Goal: Task Accomplishment & Management: Manage account settings

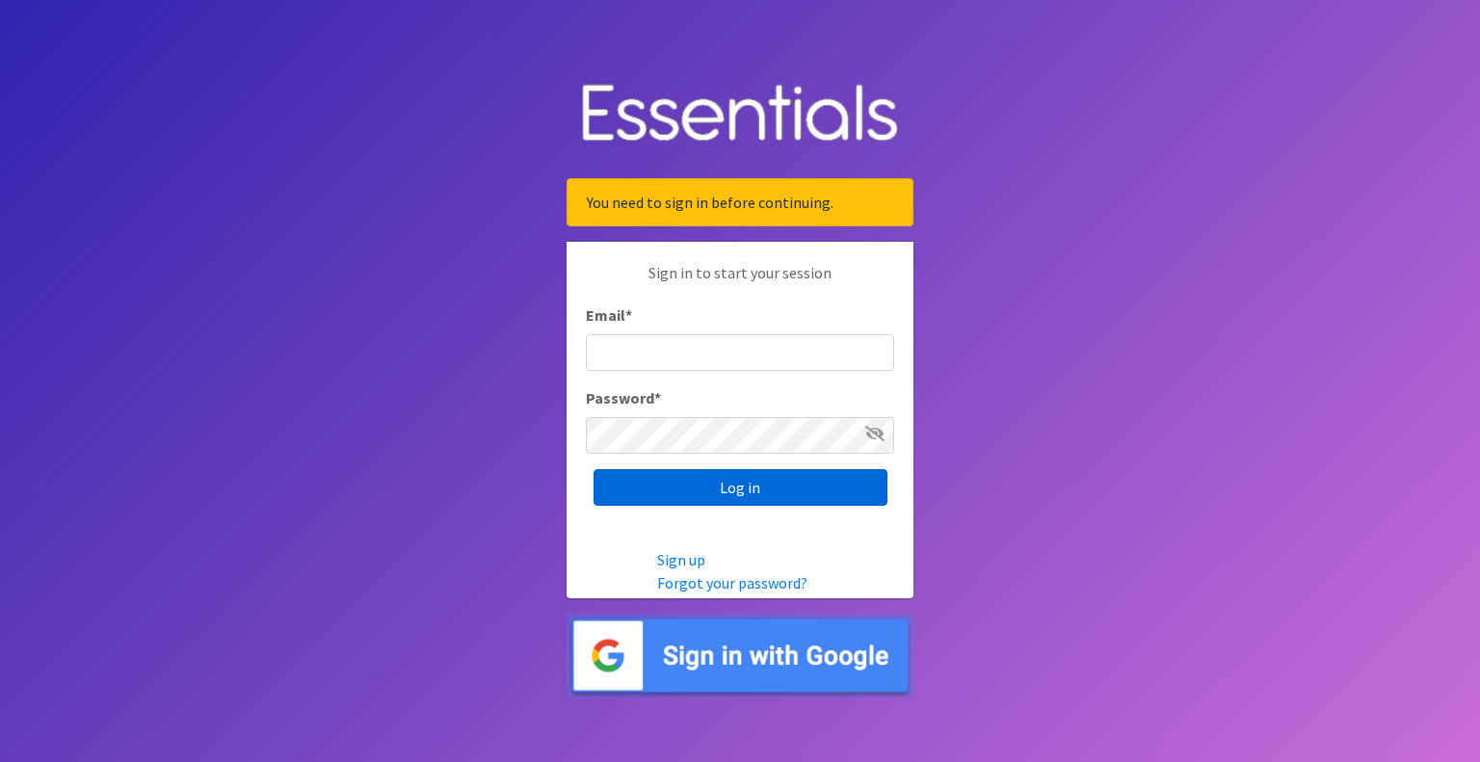
type input "[EMAIL_ADDRESS][PERSON_NAME][DOMAIN_NAME]"
click at [752, 485] on input "Log in" at bounding box center [740, 487] width 294 height 37
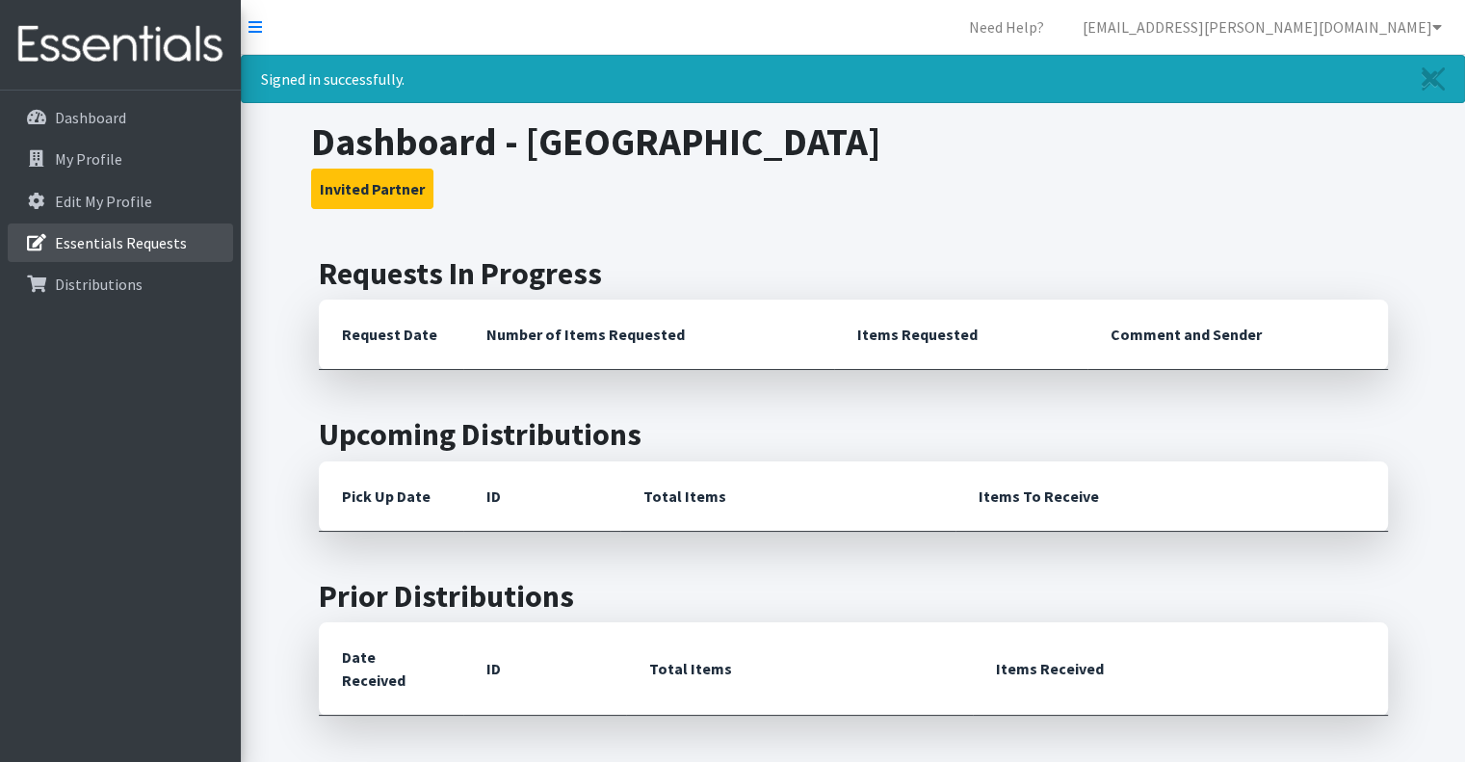
click at [119, 239] on p "Essentials Requests" at bounding box center [121, 242] width 132 height 19
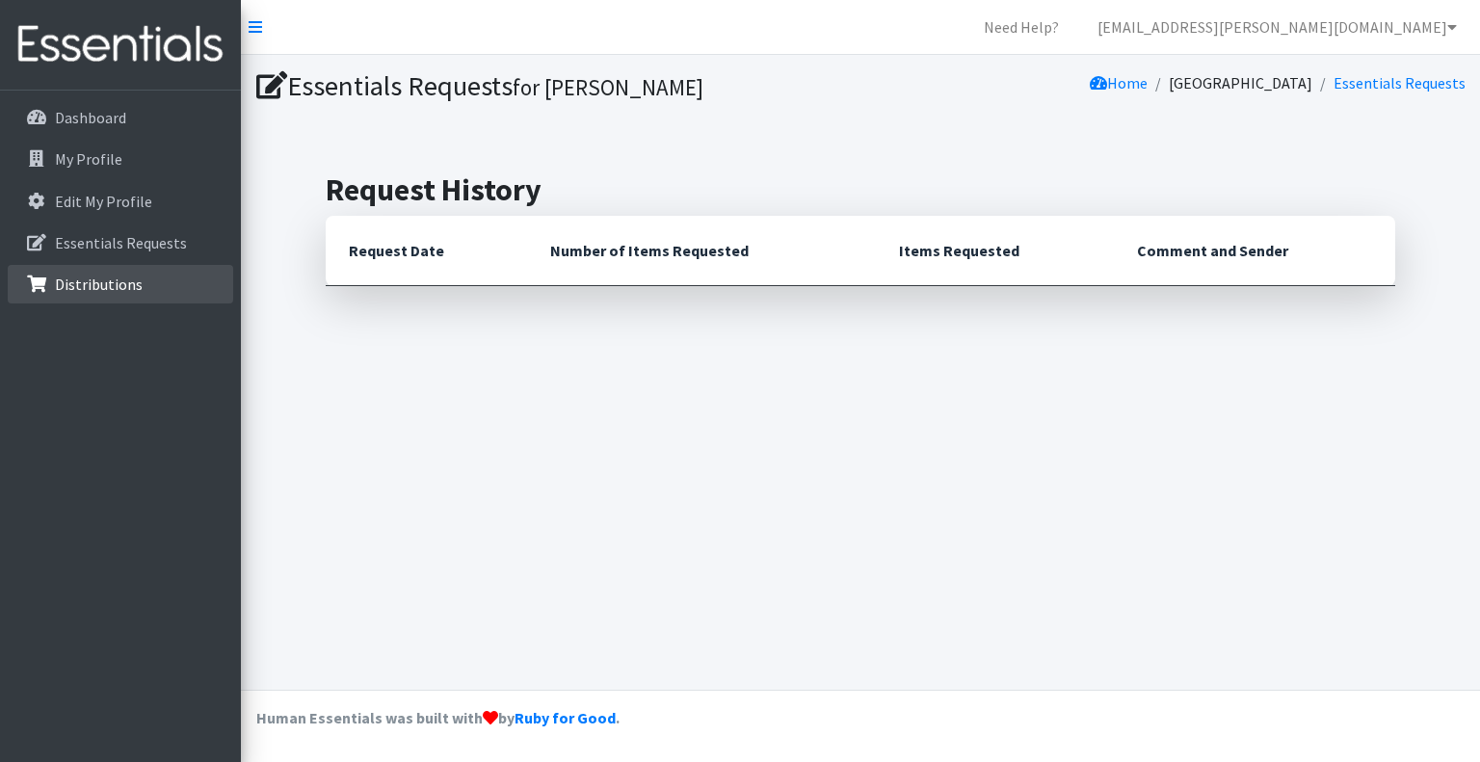
click at [108, 284] on p "Distributions" at bounding box center [99, 284] width 88 height 19
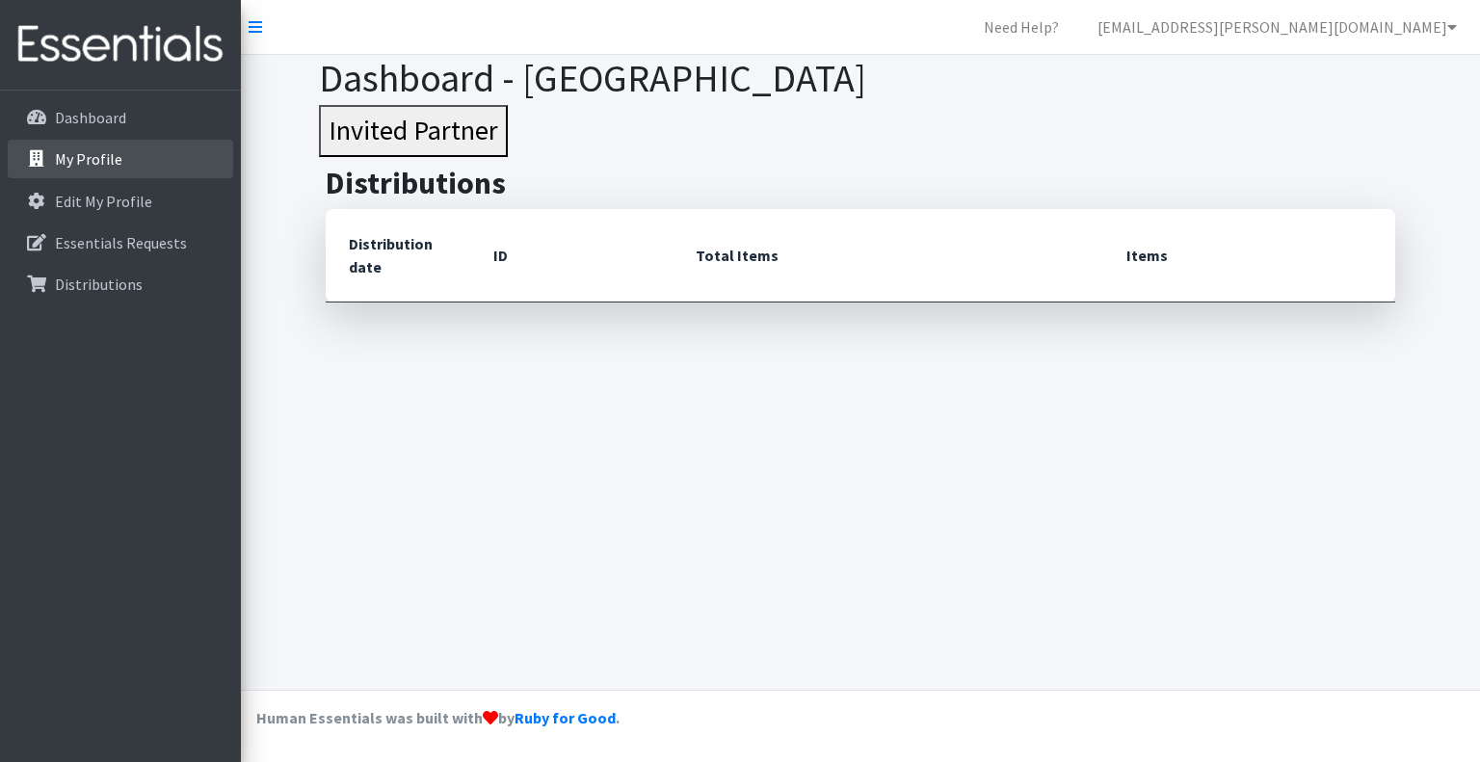
click at [96, 169] on link "My Profile" at bounding box center [120, 159] width 225 height 39
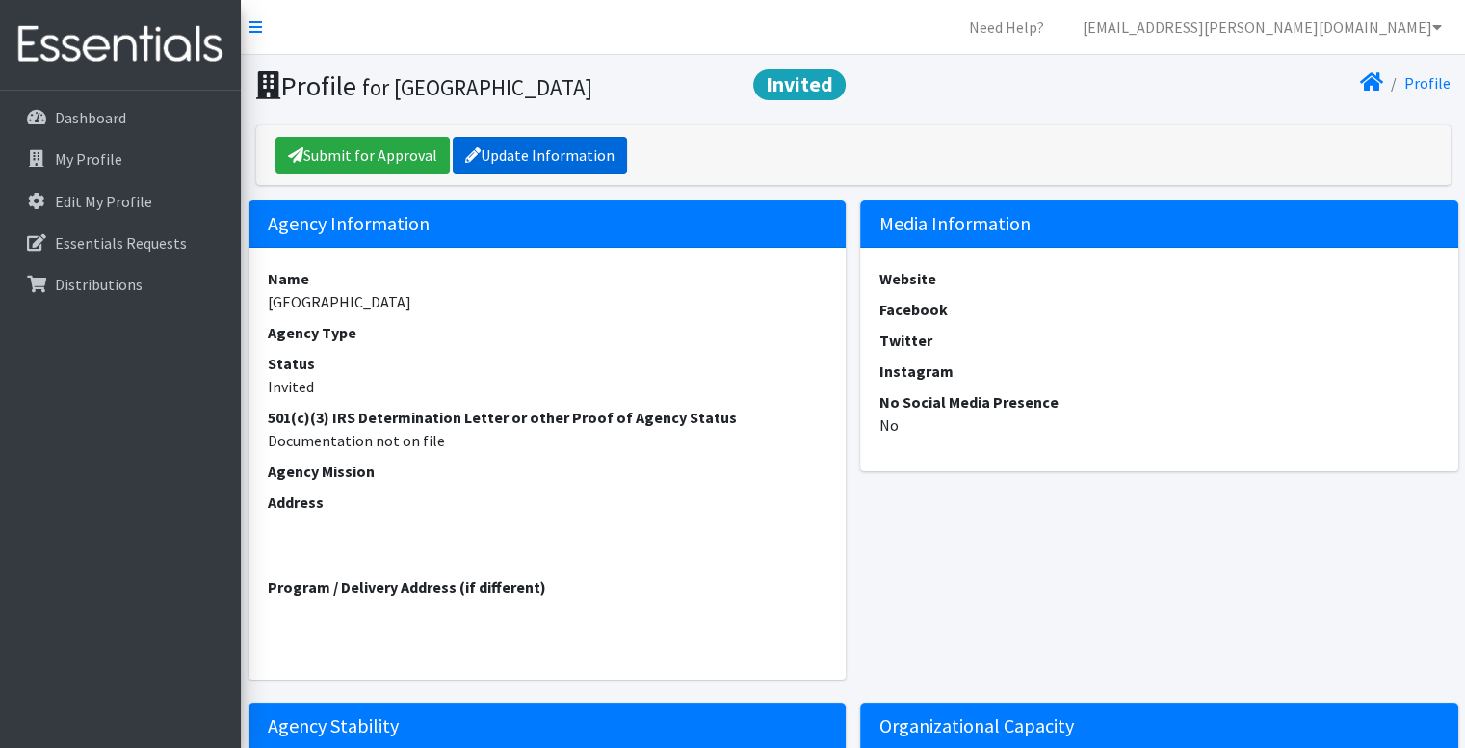
click at [512, 151] on link "Update Information" at bounding box center [540, 155] width 174 height 37
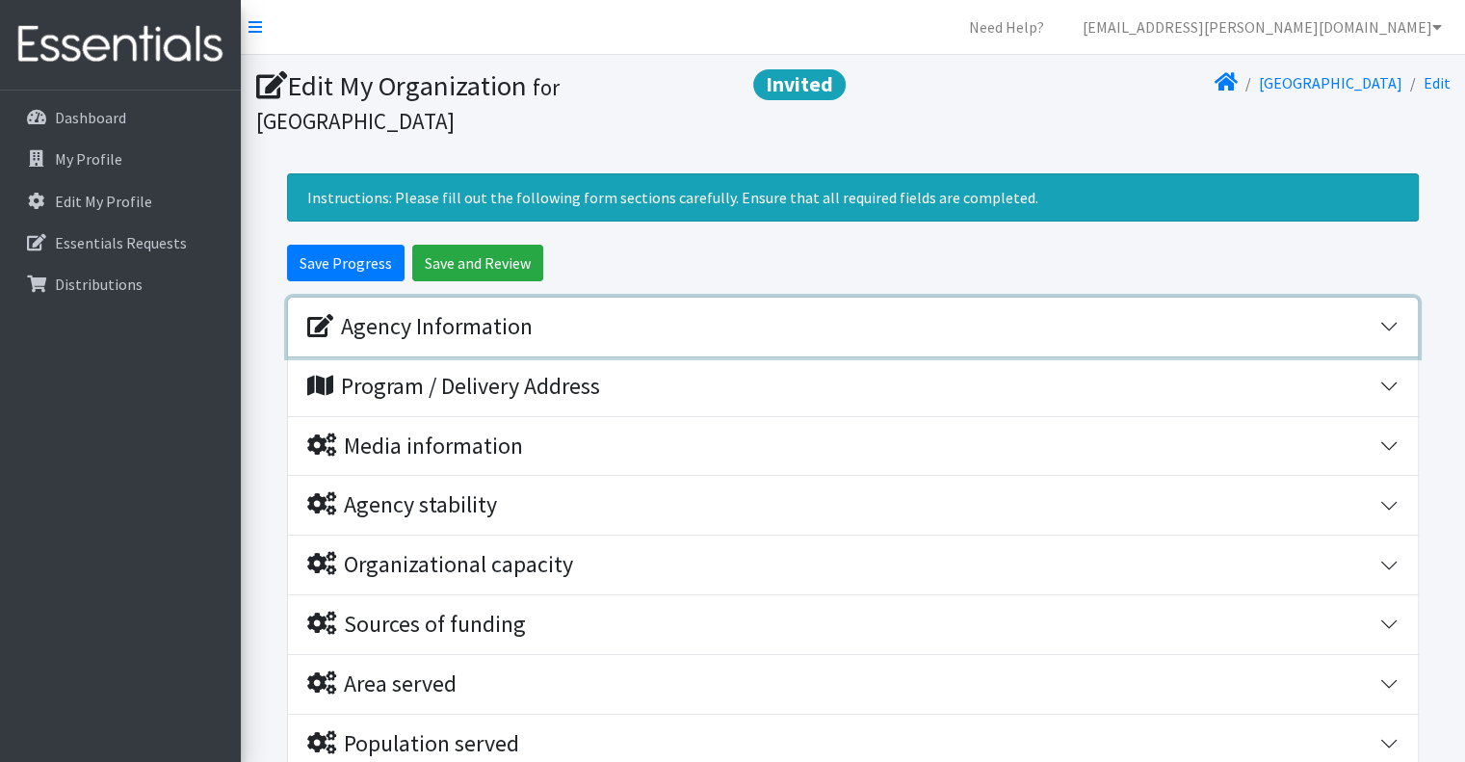
click at [572, 327] on div "Agency Information" at bounding box center [843, 327] width 1072 height 28
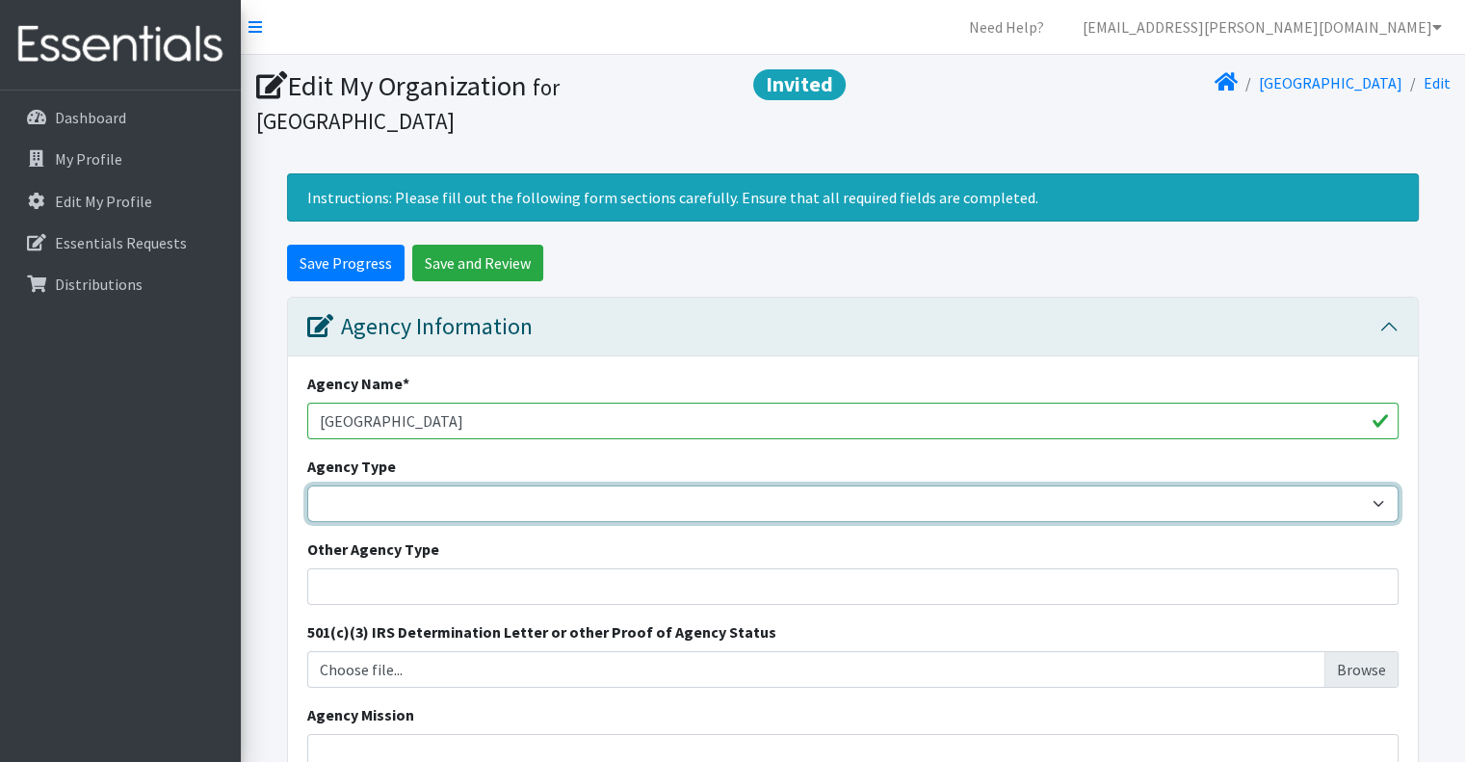
click at [529, 513] on select "Basic Needs Bank Career technical training Child abuse resource center Church o…" at bounding box center [853, 504] width 1092 height 37
select select "college"
click at [307, 486] on select "Basic Needs Bank Career technical training Child abuse resource center Church o…" at bounding box center [853, 504] width 1092 height 37
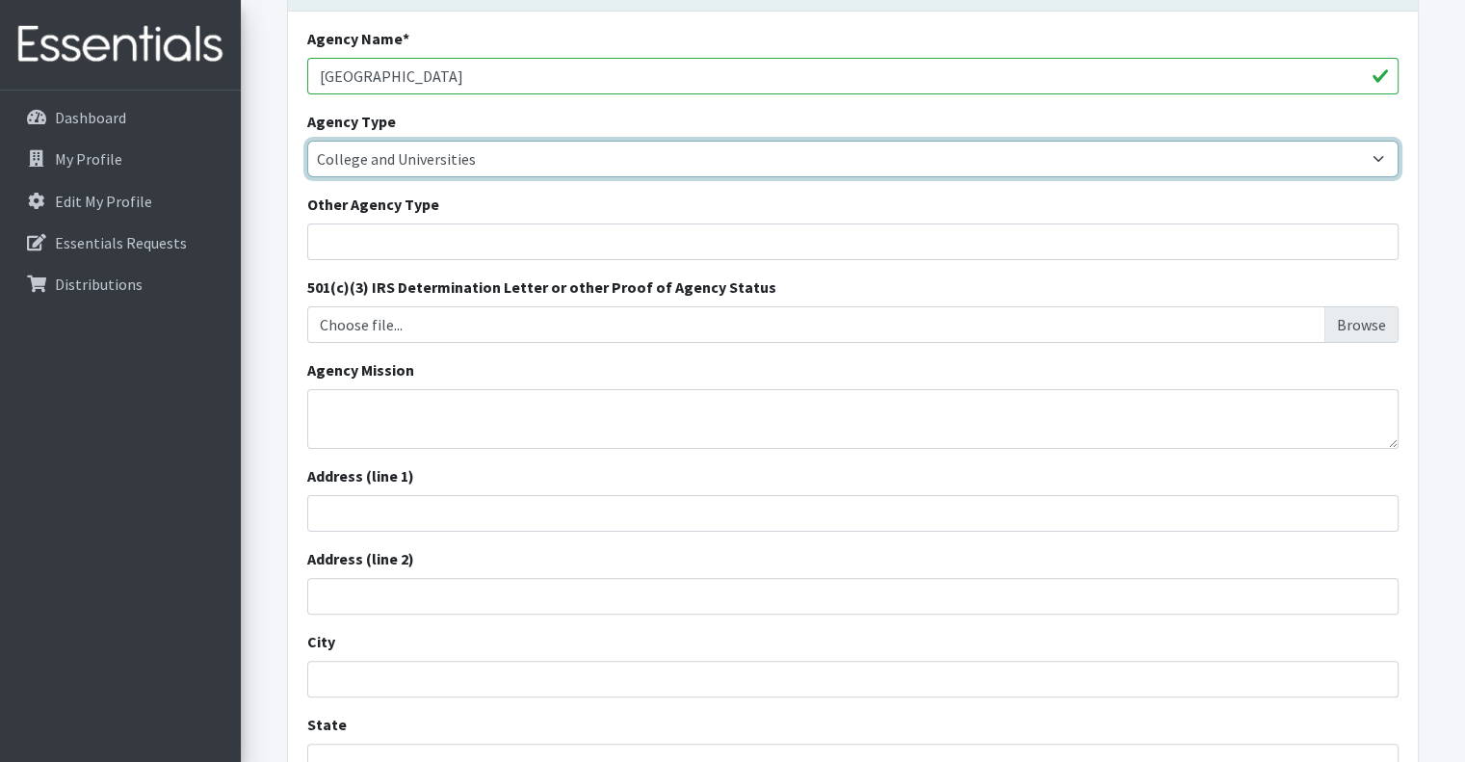
scroll to position [343, 0]
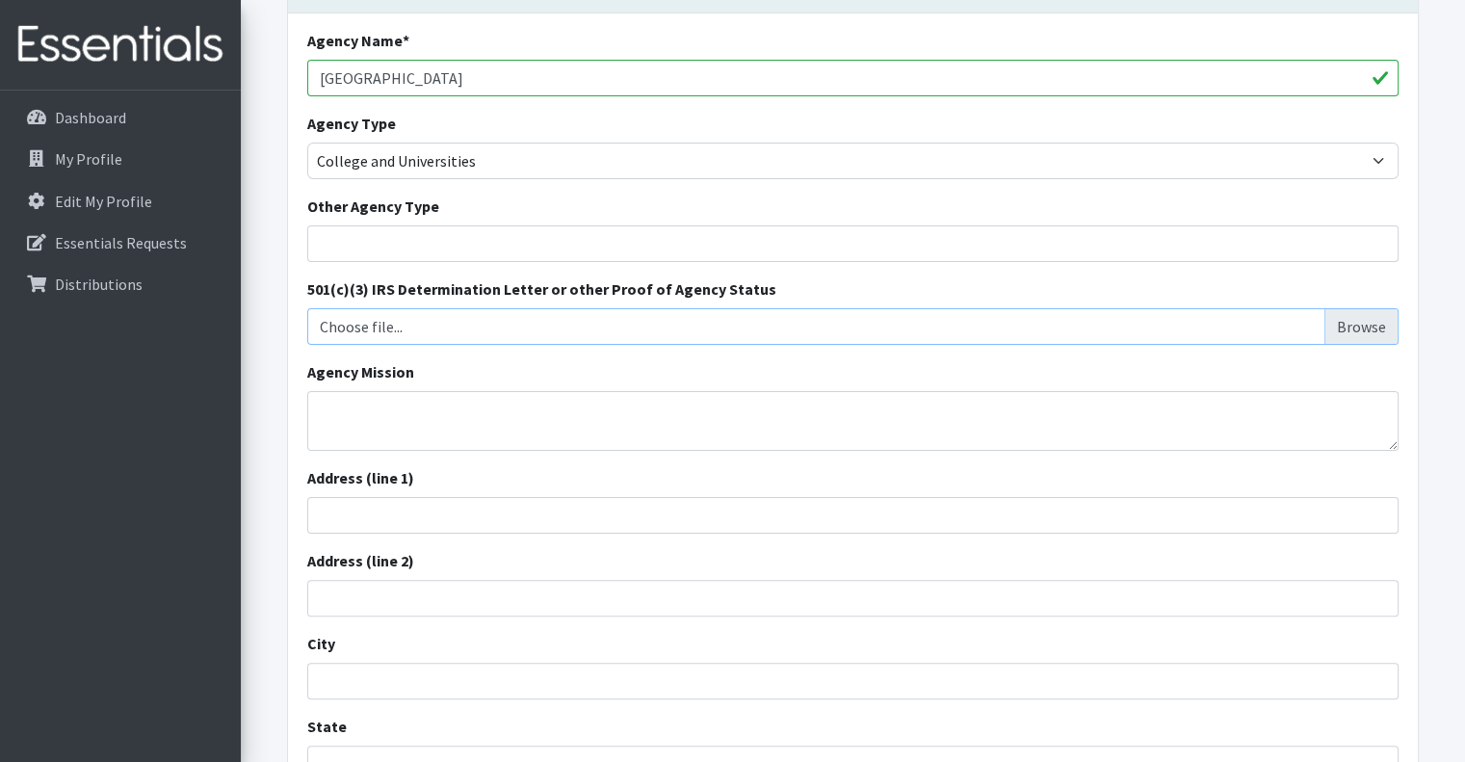
click at [529, 332] on input "Choose file..." at bounding box center [853, 326] width 1077 height 37
click at [1367, 273] on div "Agency Name * Austin Community College Agency Type Basic Needs Bank Career tech…" at bounding box center [853, 454] width 1130 height 883
click at [1360, 331] on input "Choose file..." at bounding box center [853, 326] width 1077 height 37
type input "C:\fakepath\Texas Sales and Use Tax Exemption Certification_ACC.pdf"
drag, startPoint x: 809, startPoint y: 328, endPoint x: 1194, endPoint y: -96, distance: 572.3
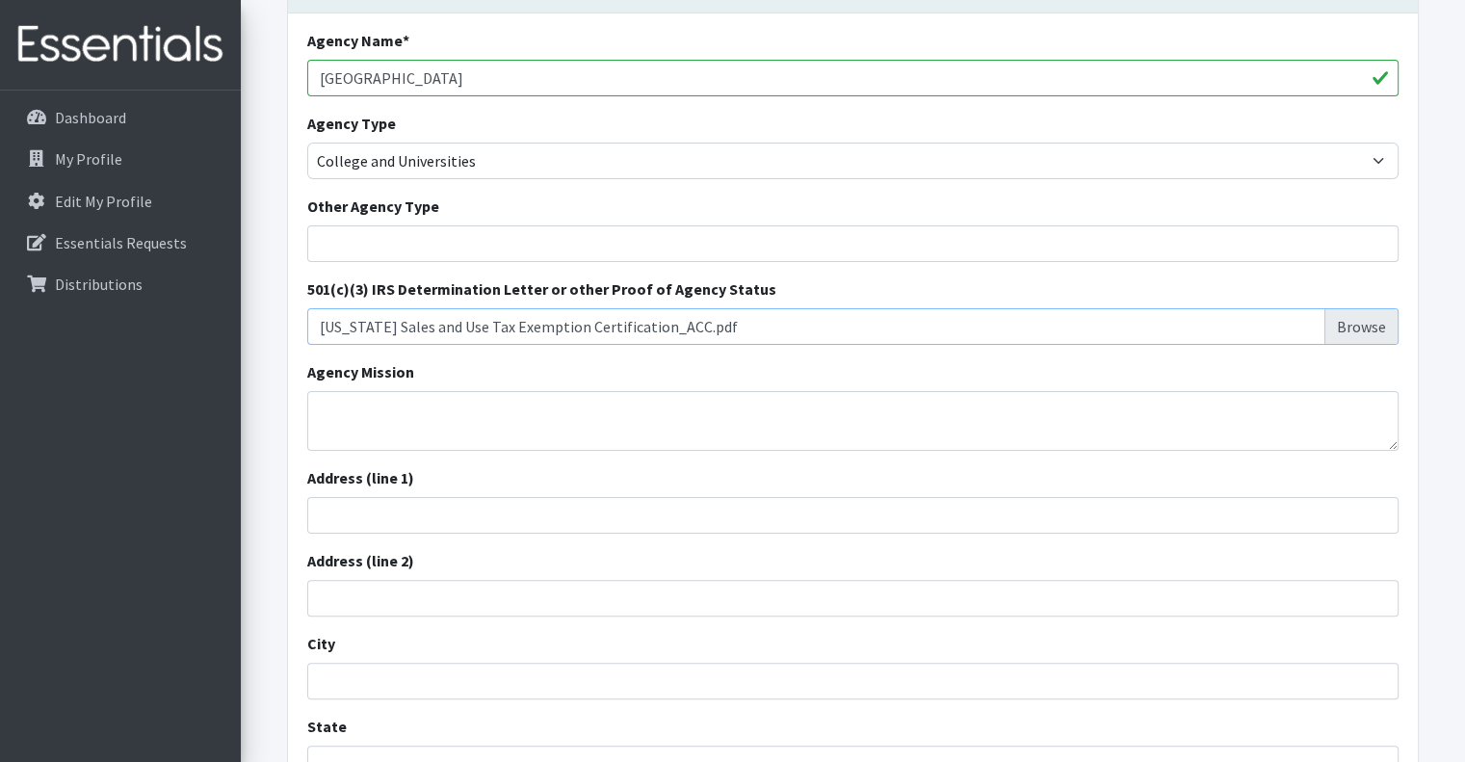
click at [1194, 0] on html "Need Help? christie.curtis@austincc.edu Organization Settings My Co-Workers My …" at bounding box center [732, 707] width 1465 height 2101
click at [373, 413] on textarea "Agency Mission" at bounding box center [853, 421] width 1092 height 60
paste textarea "Austin Community College District promotes student success and community develo…"
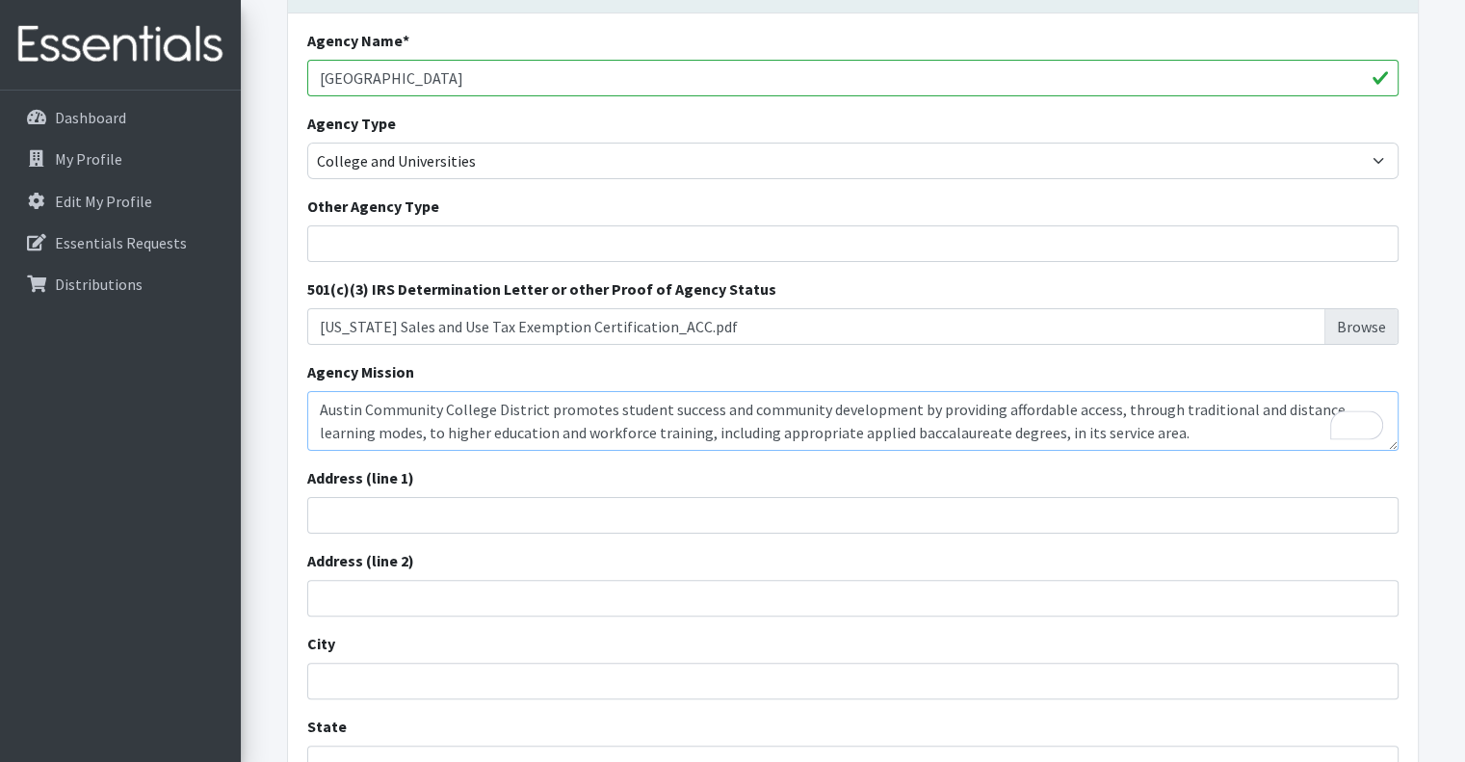
type textarea "Austin Community College District promotes student success and community develo…"
click at [347, 512] on input "Address (line 1)" at bounding box center [853, 515] width 1092 height 37
paste input "[STREET_ADDRESS]"
type input "[STREET_ADDRESS]"
click at [329, 685] on input "City" at bounding box center [853, 681] width 1092 height 37
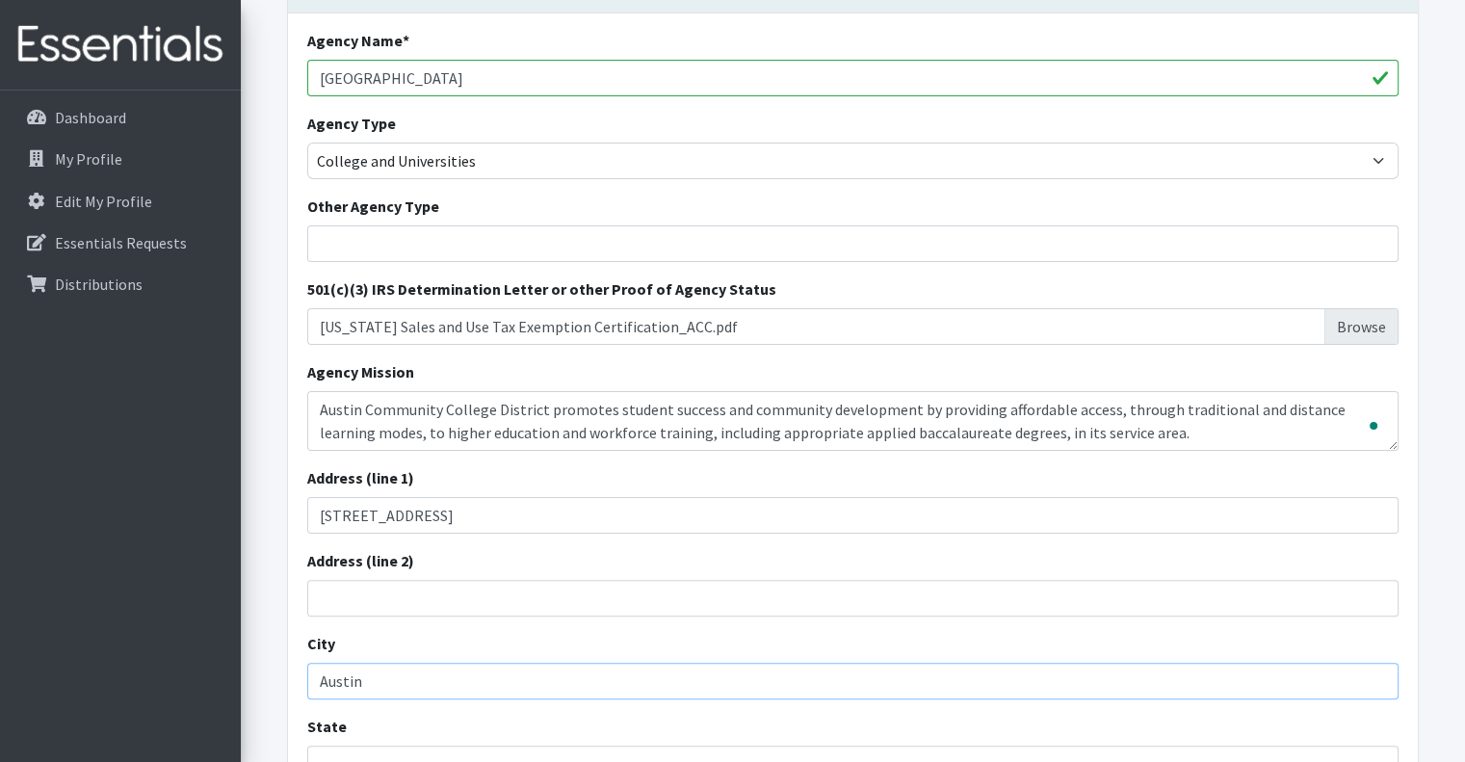
type input "Austin"
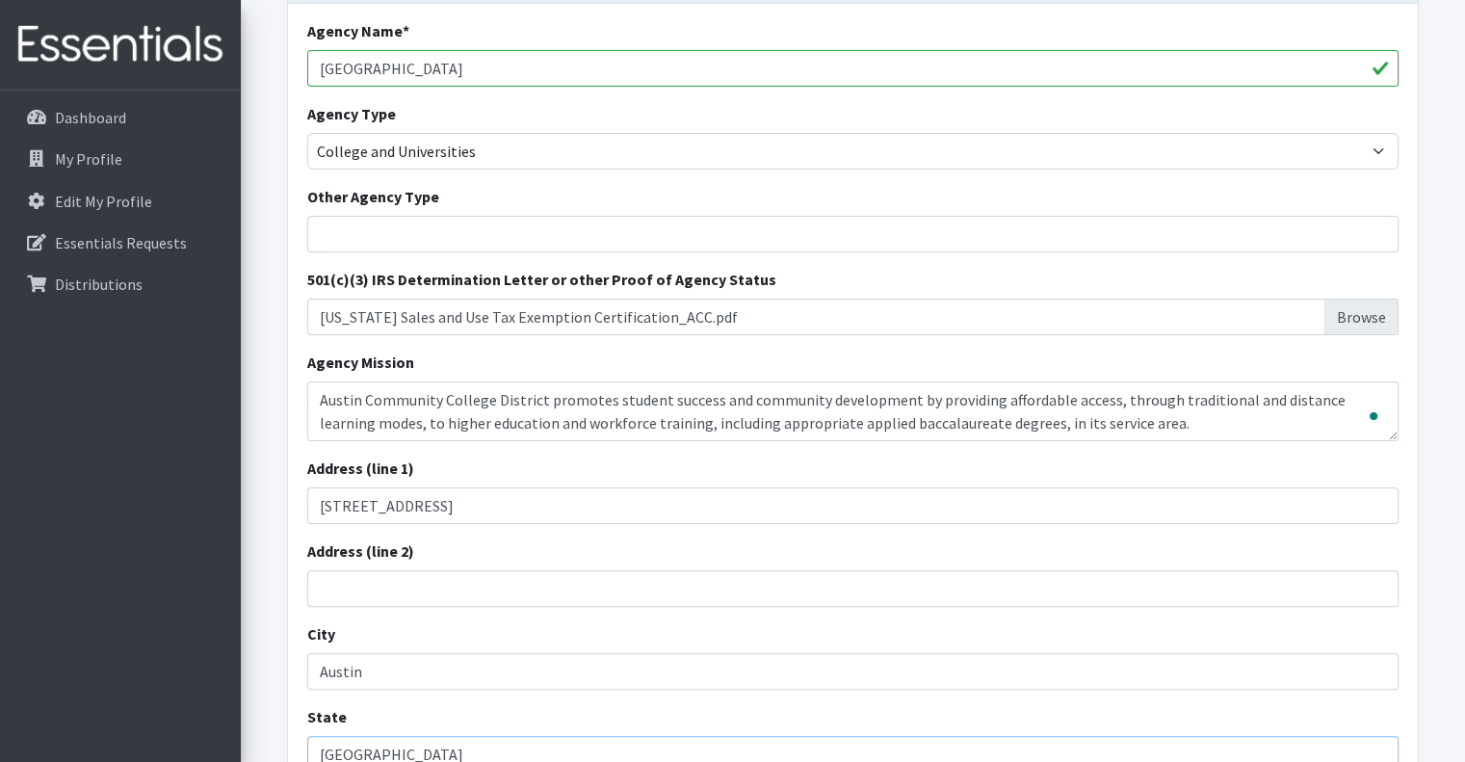
type input "TX"
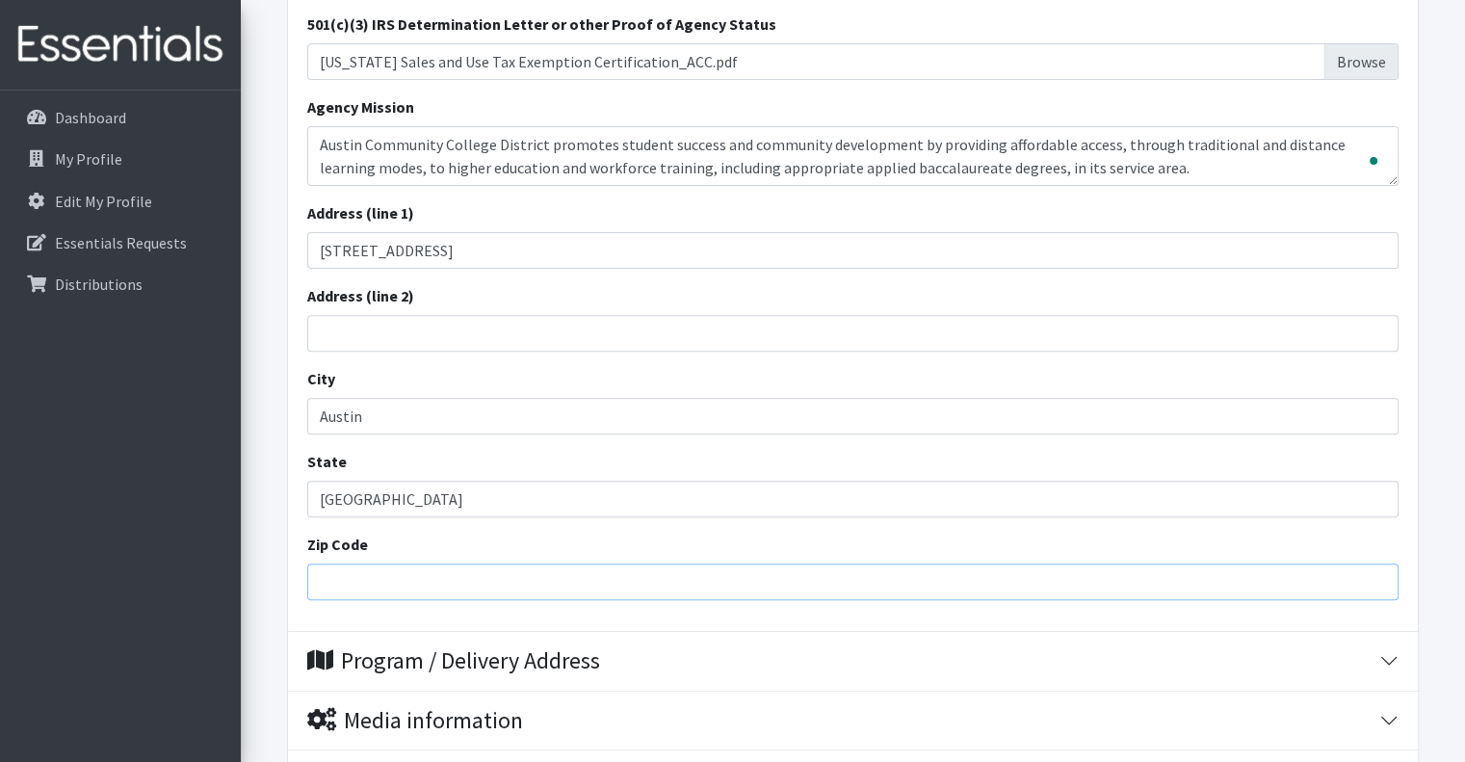
scroll to position [806, 0]
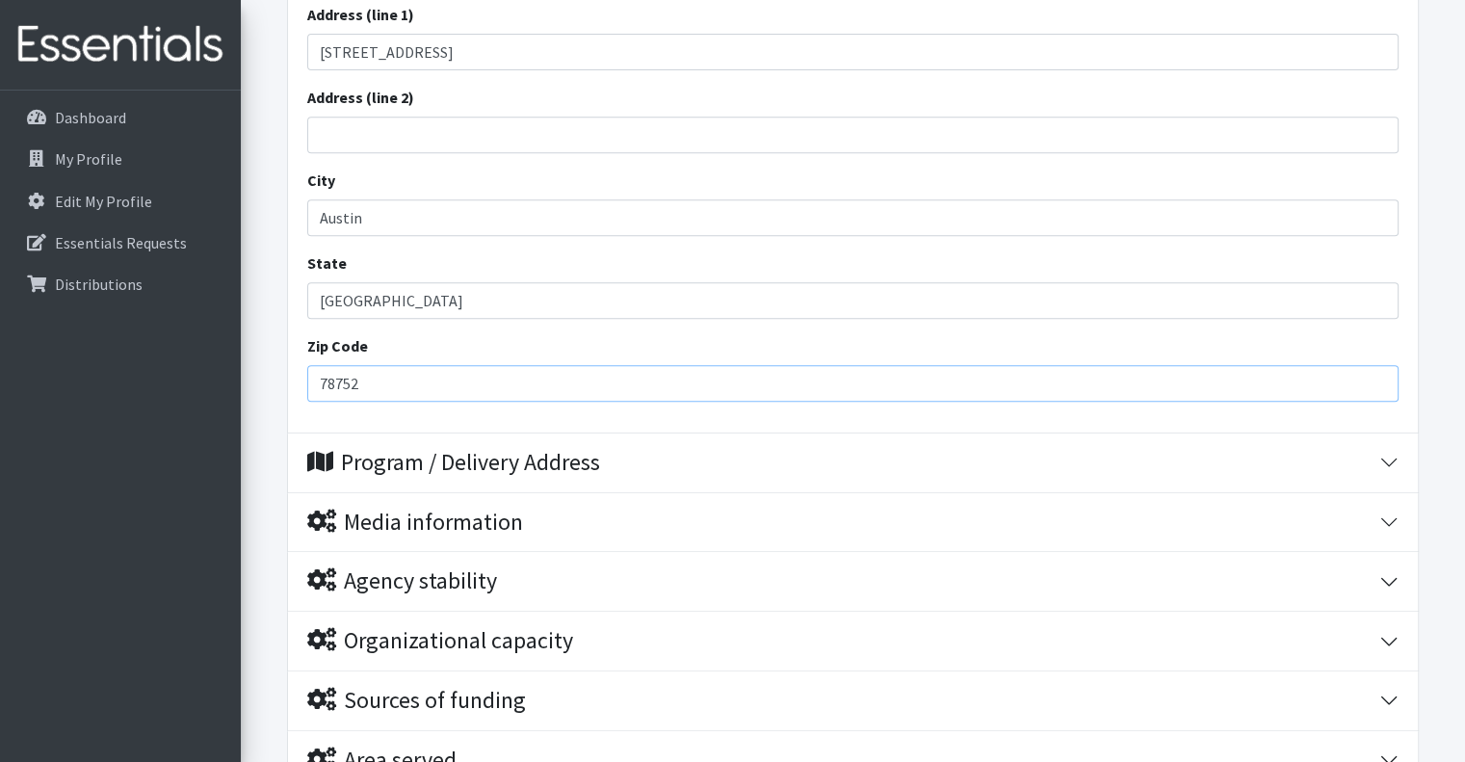
type input "78752"
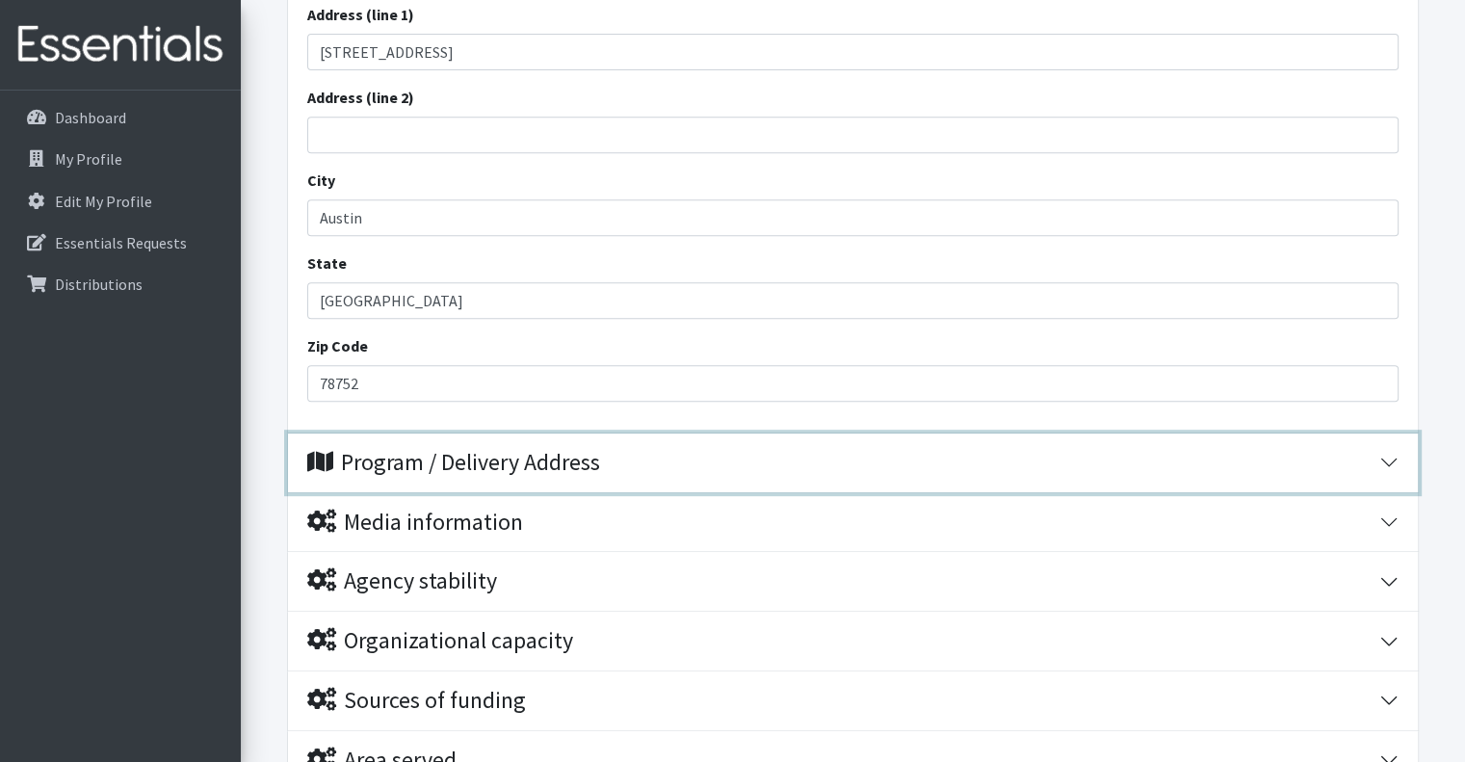
click at [1391, 461] on button "Program / Delivery Address" at bounding box center [853, 463] width 1130 height 59
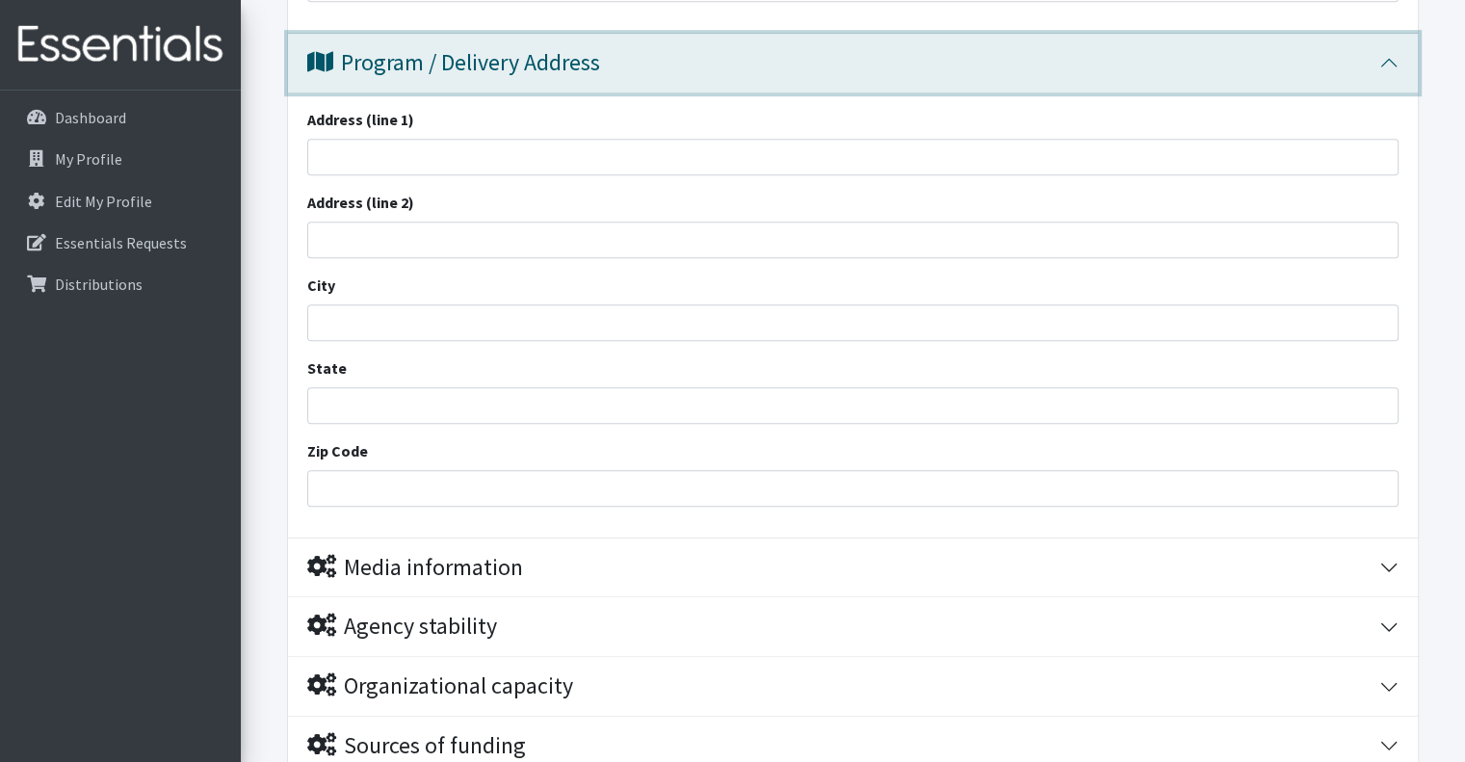
scroll to position [1205, 0]
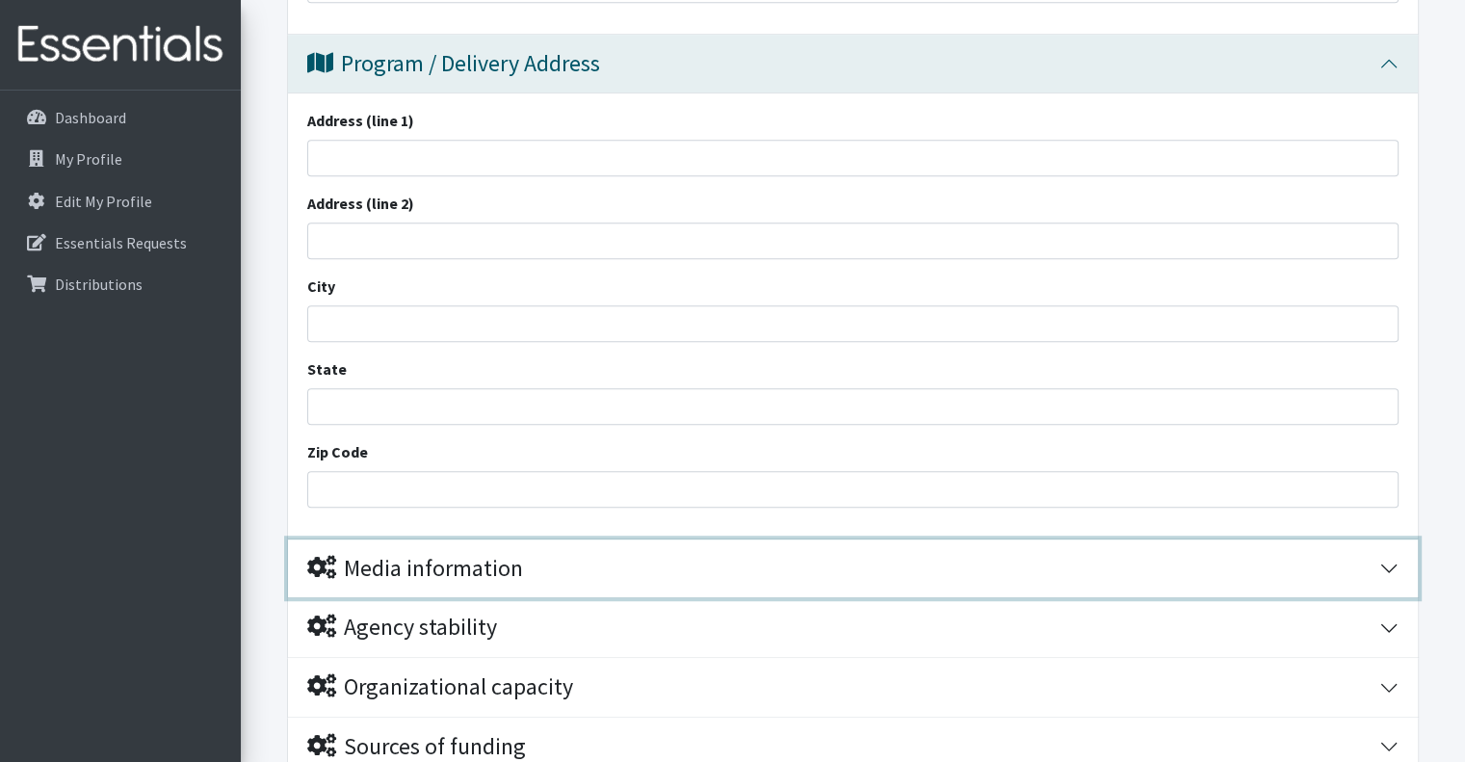
click at [1384, 567] on button "Media information" at bounding box center [853, 569] width 1130 height 59
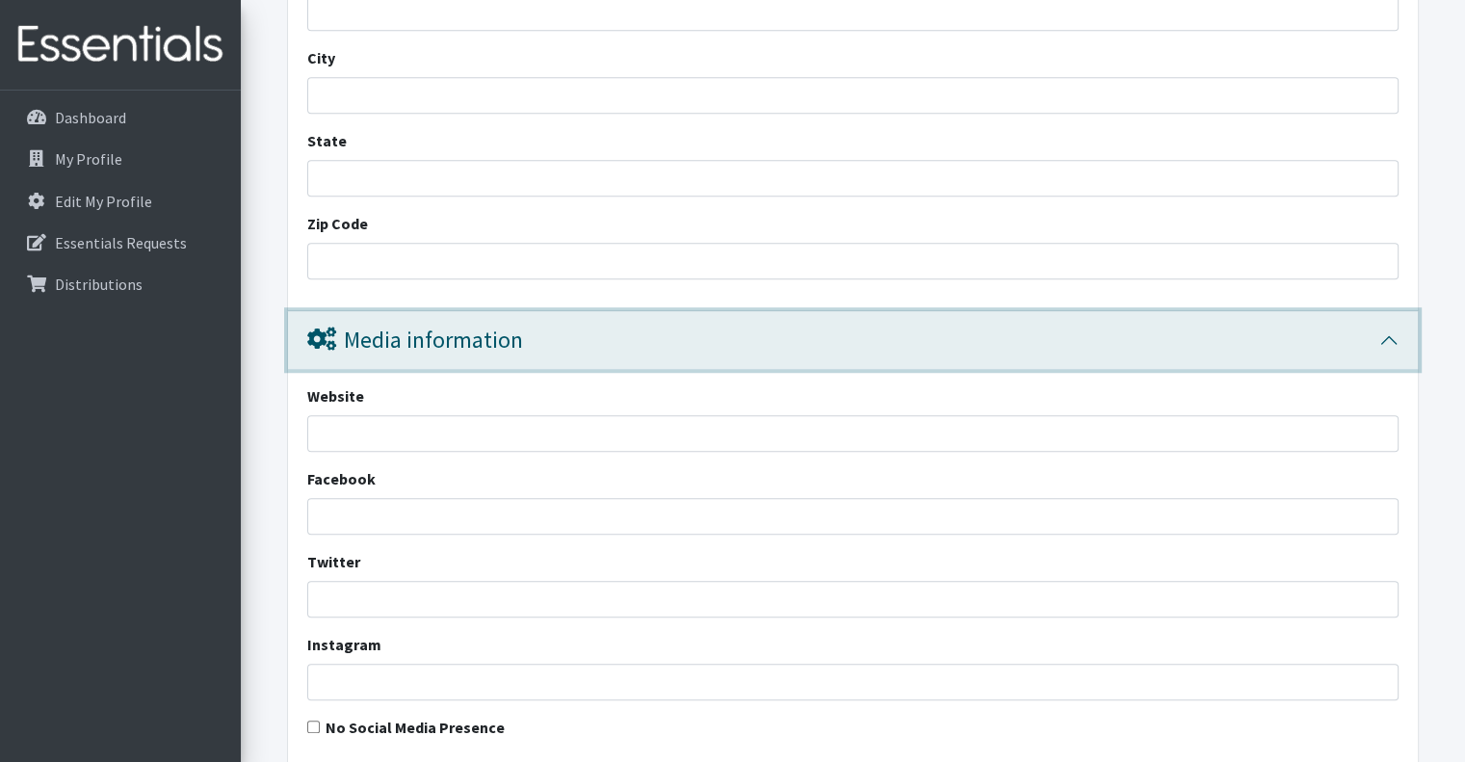
scroll to position [1433, 0]
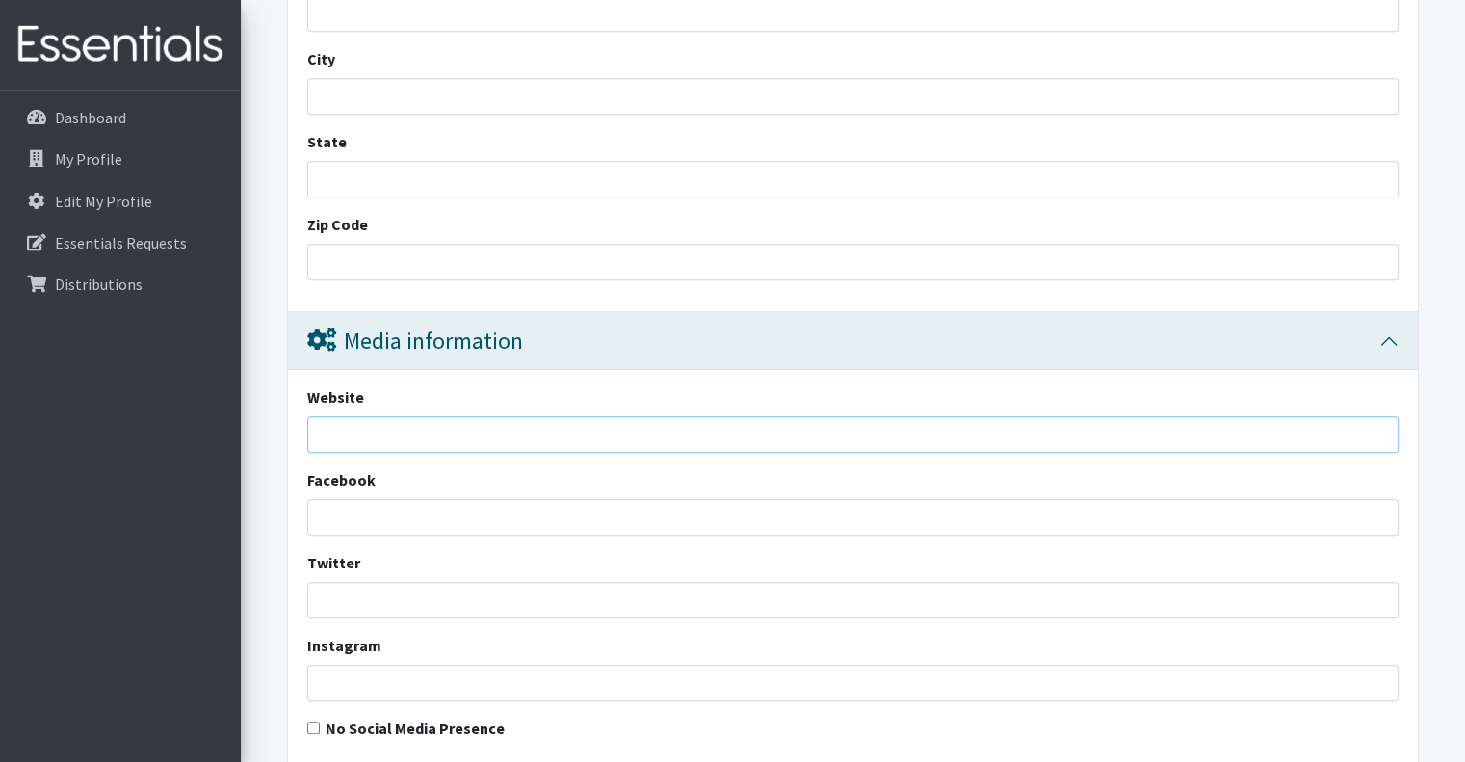
click at [470, 428] on input "Website" at bounding box center [853, 434] width 1092 height 37
drag, startPoint x: 432, startPoint y: 443, endPoint x: 266, endPoint y: 431, distance: 166.2
click at [266, 431] on form "Save Progress Save and Review Agency Information Agency Name * Austin Community…" at bounding box center [853, 123] width 1225 height 2623
paste input "https://students.austincc.edu/personal-resources/riverbat-bites-food-pantry"
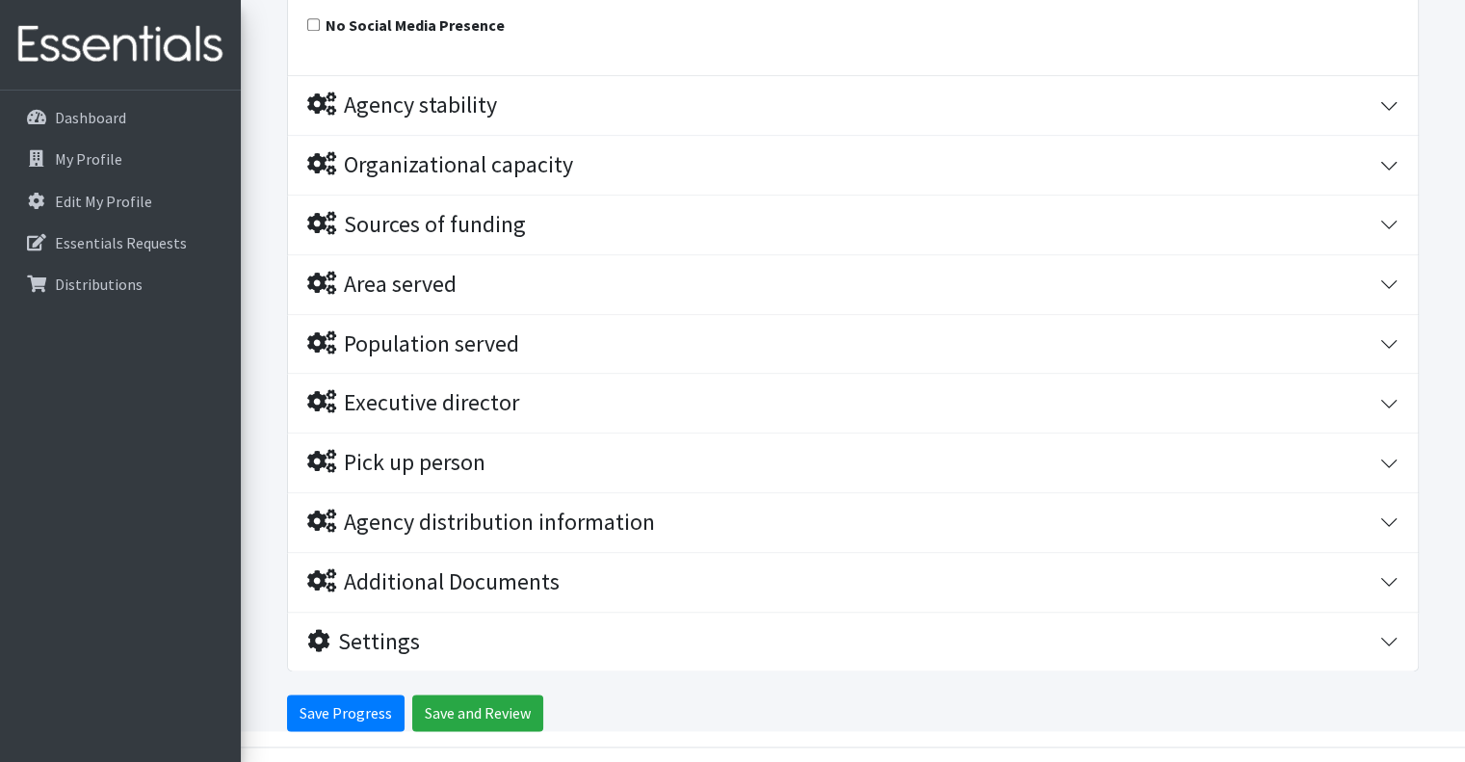
type input "[URL][DOMAIN_NAME]"
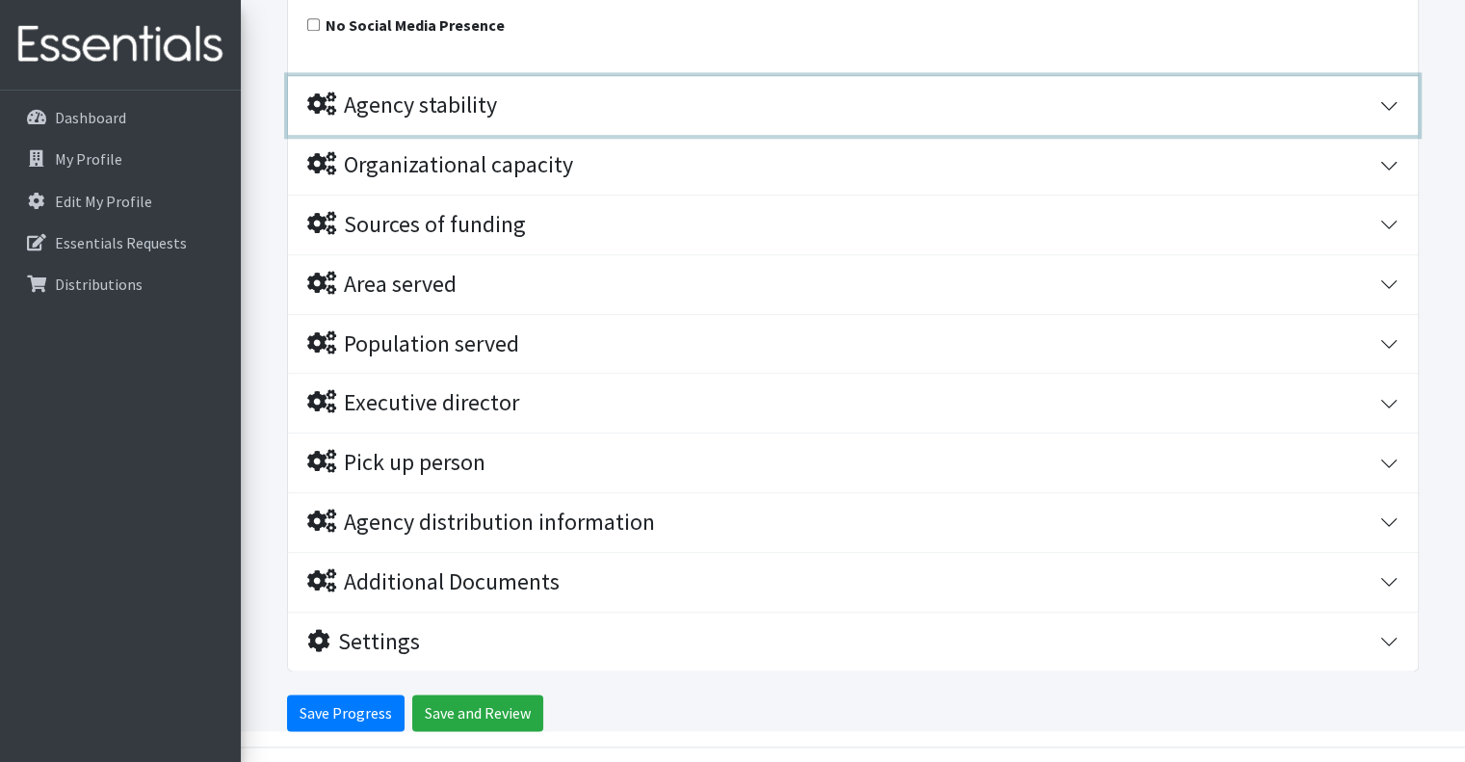
click at [1235, 107] on div "Agency stability" at bounding box center [843, 106] width 1072 height 28
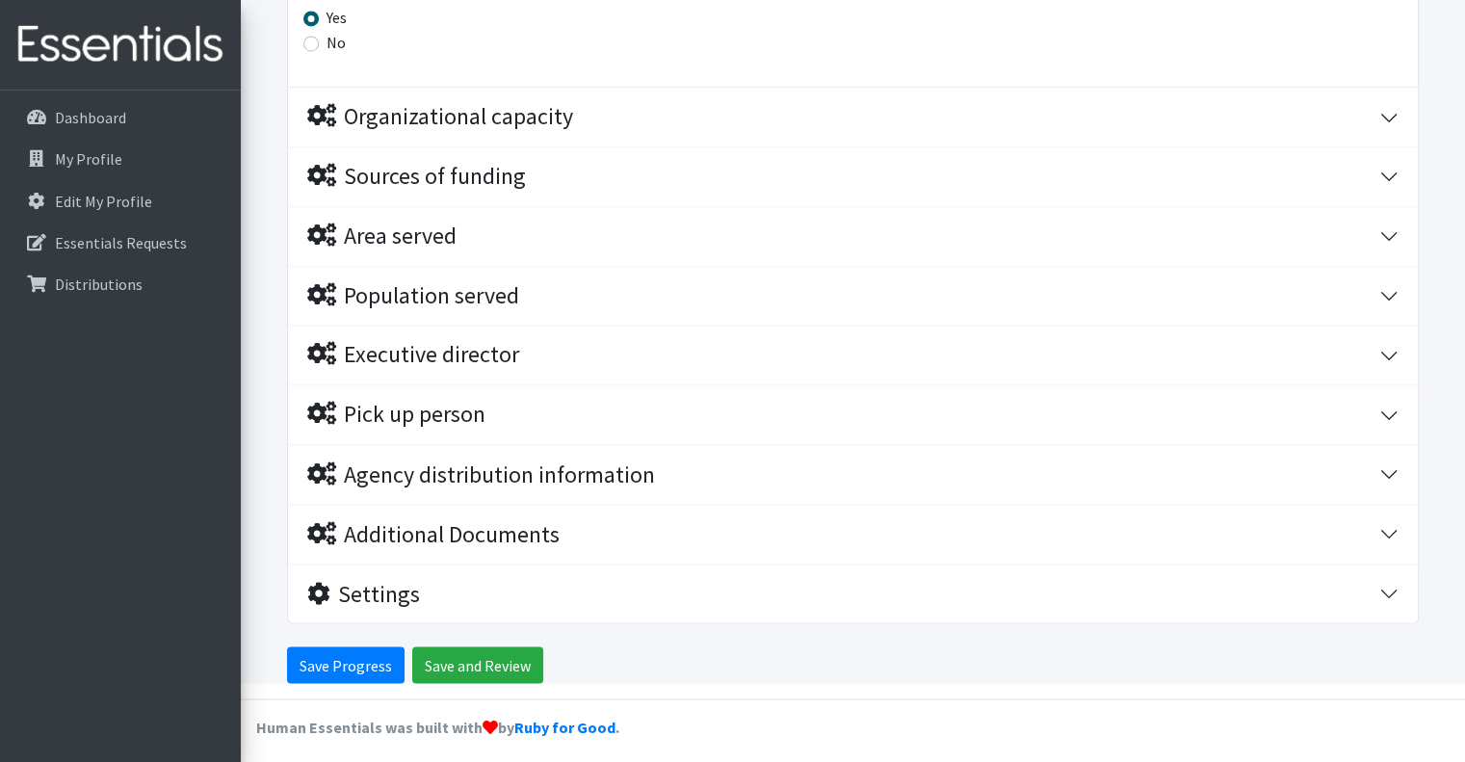
scroll to position [3226, 0]
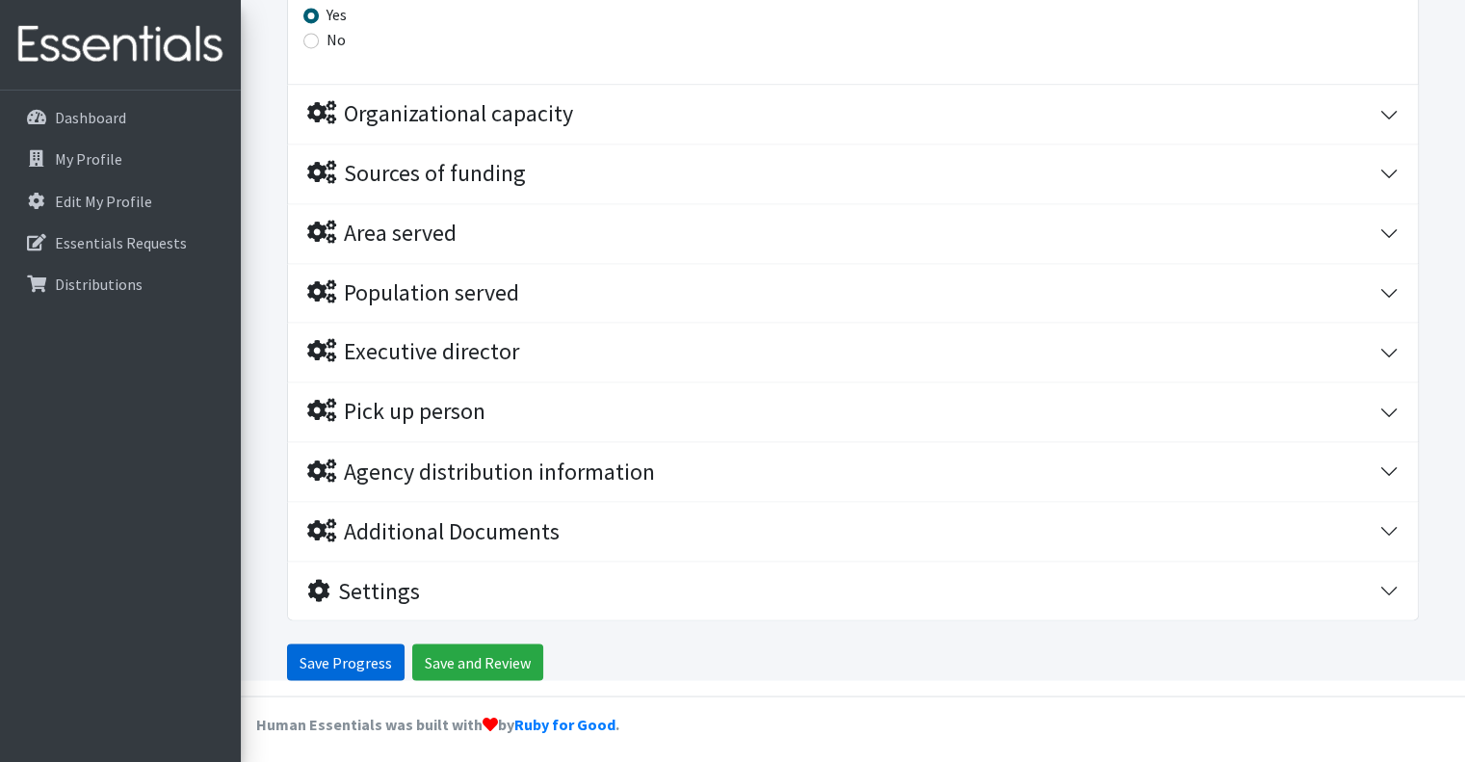
drag, startPoint x: 782, startPoint y: 350, endPoint x: 329, endPoint y: 651, distance: 544.0
click at [329, 651] on input "Save Progress" at bounding box center [346, 662] width 118 height 37
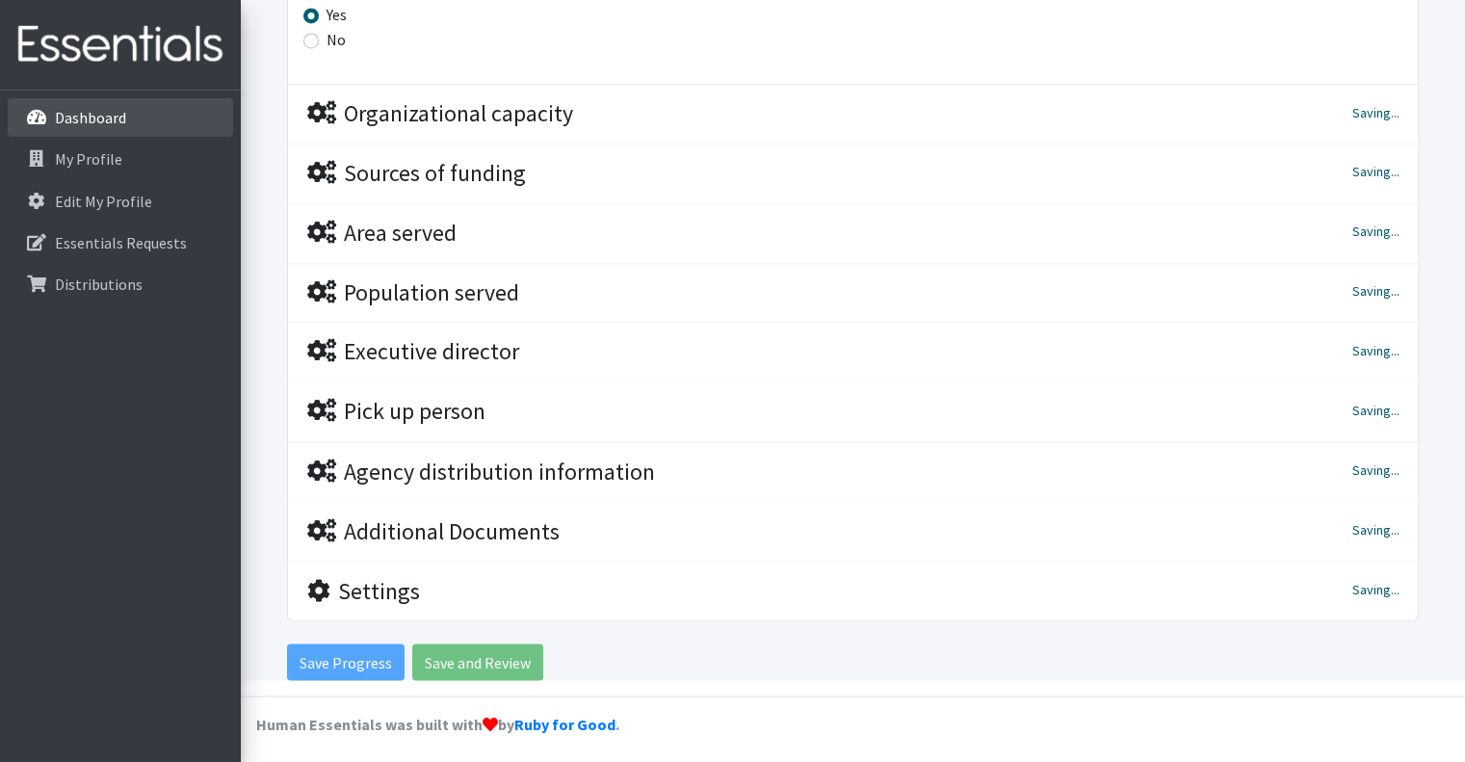
click at [75, 111] on p "Dashboard" at bounding box center [90, 117] width 71 height 19
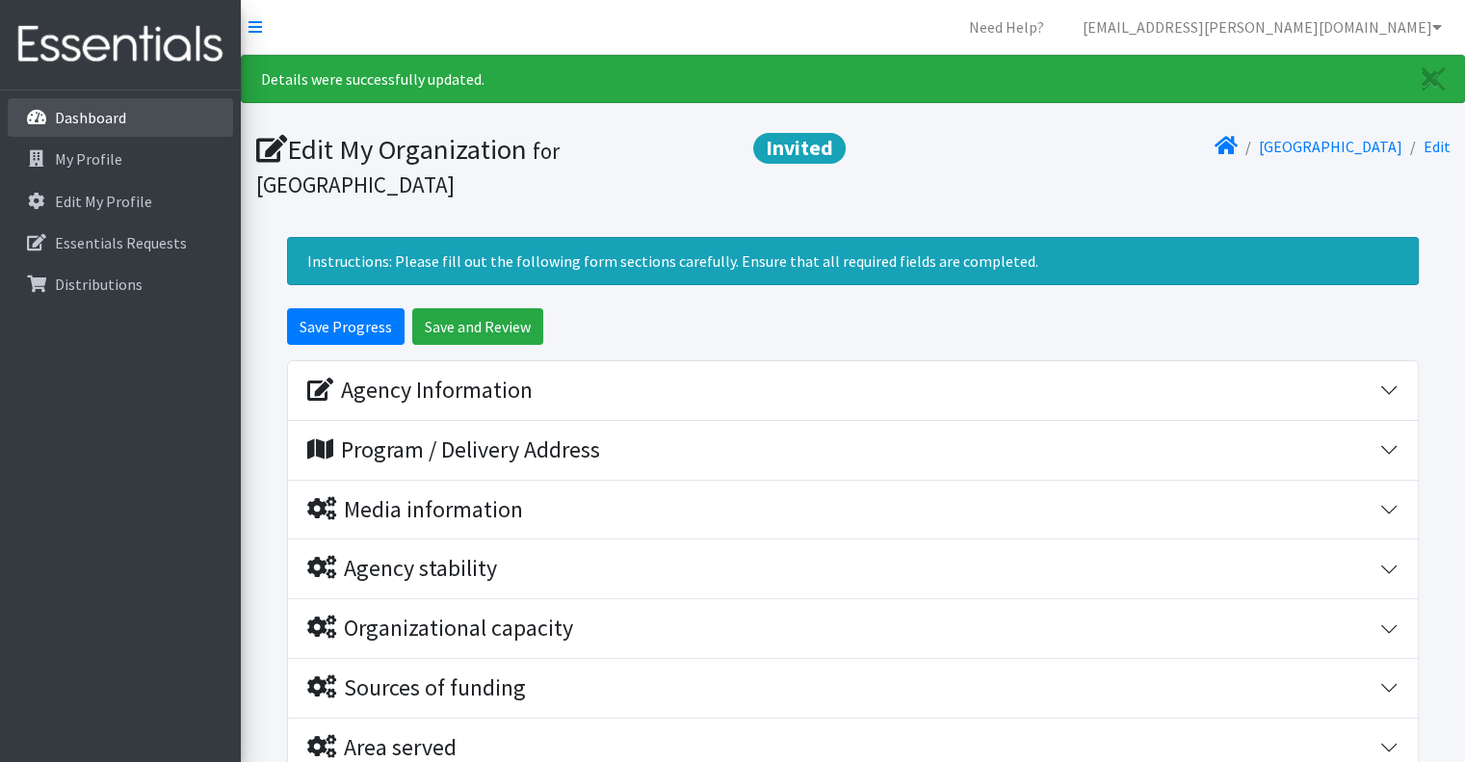
click at [78, 119] on p "Dashboard" at bounding box center [90, 117] width 71 height 19
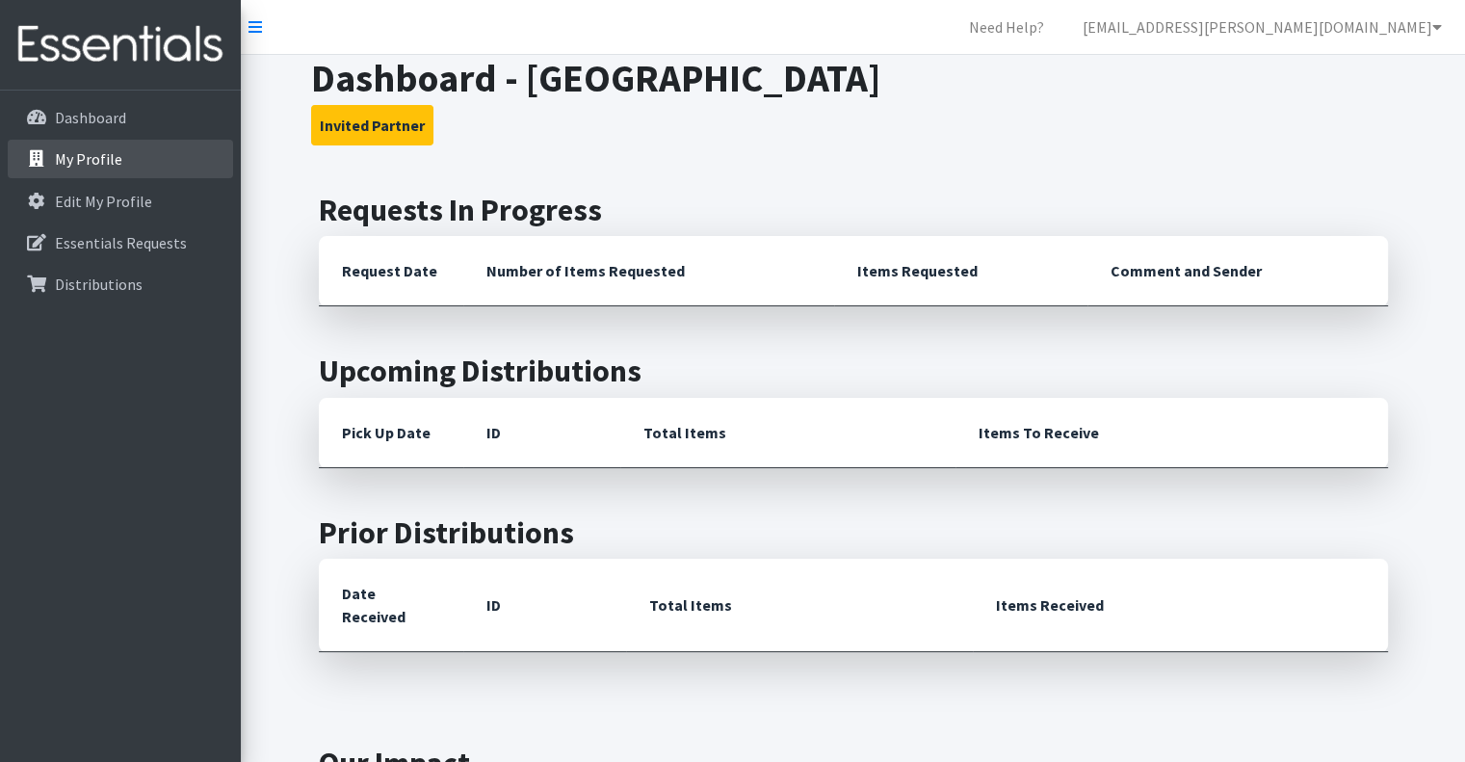
click at [87, 157] on p "My Profile" at bounding box center [88, 158] width 67 height 19
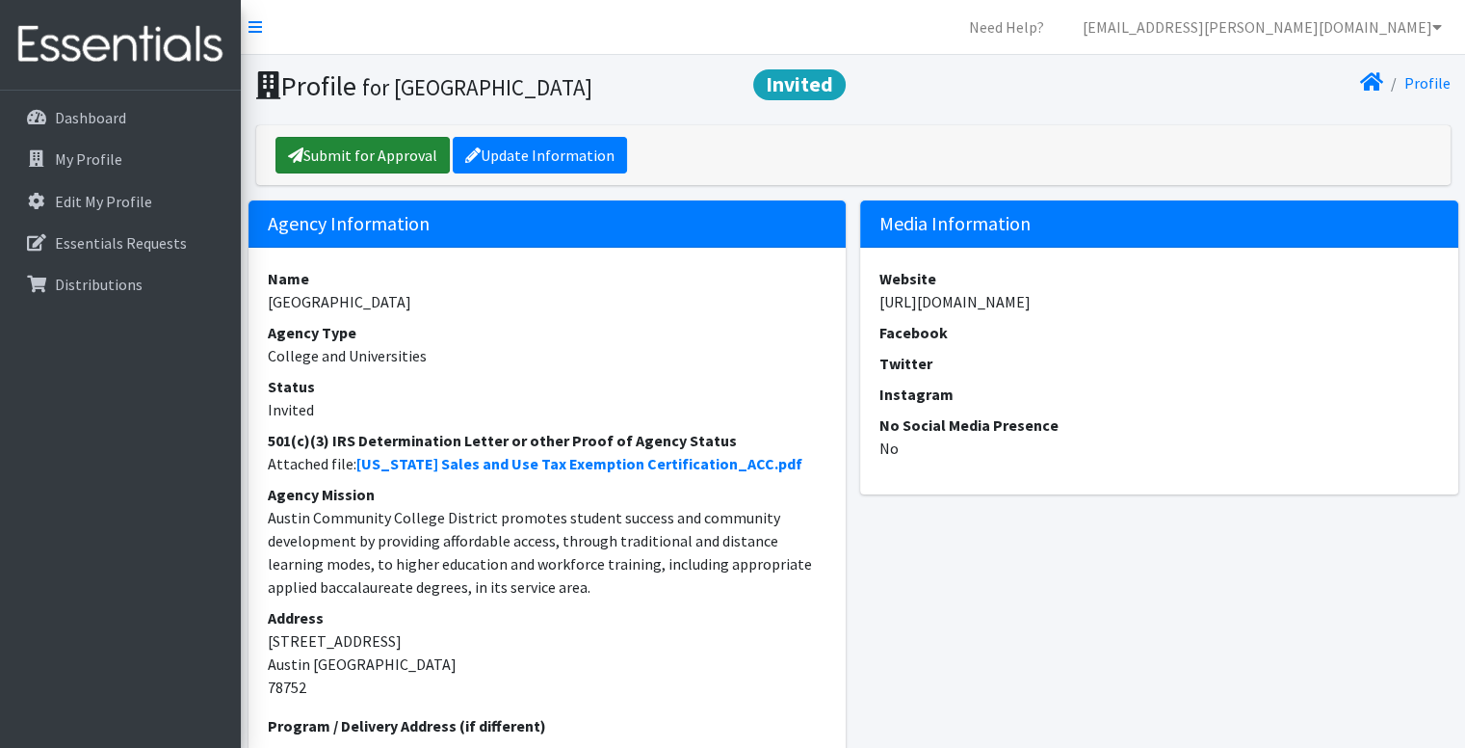
click at [328, 148] on link "Submit for Approval" at bounding box center [363, 155] width 174 height 37
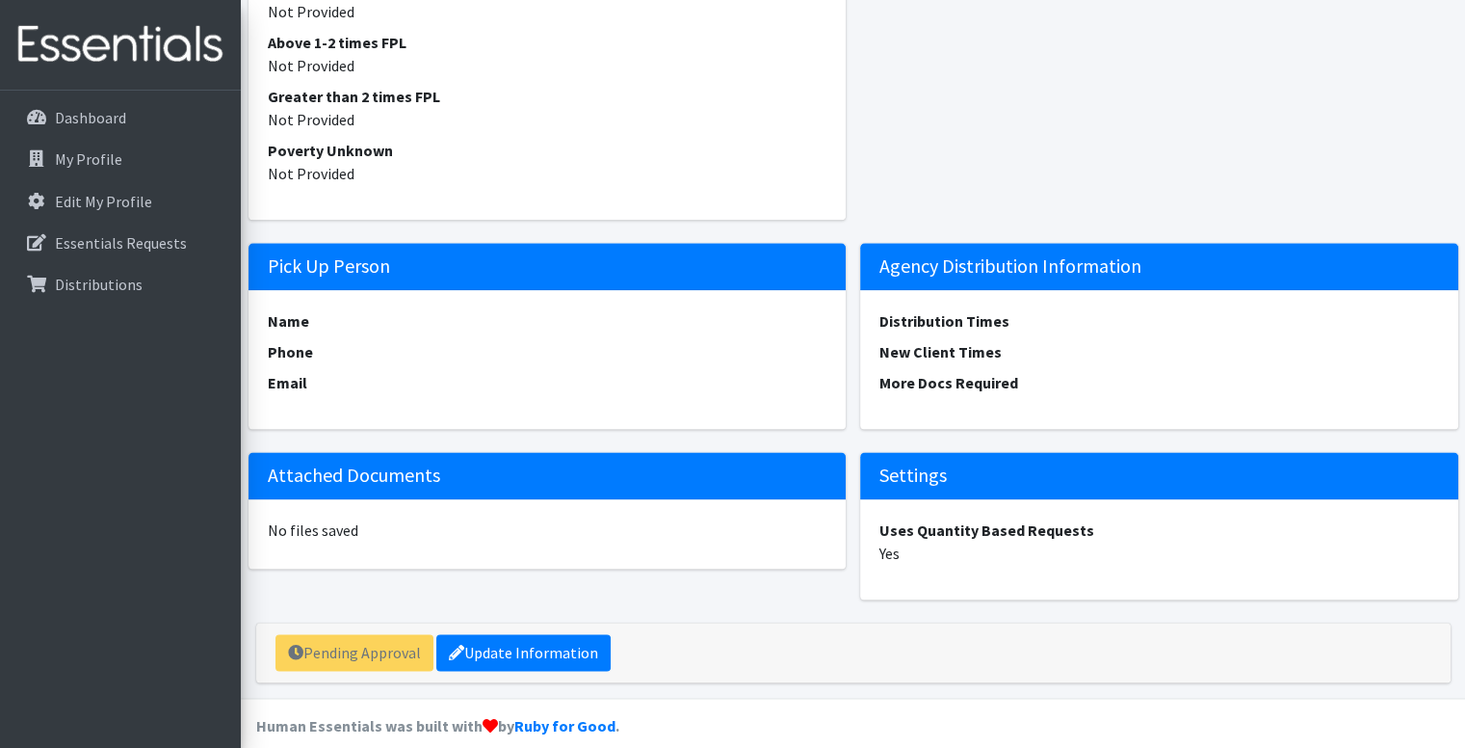
scroll to position [2447, 0]
